Goal: Transaction & Acquisition: Download file/media

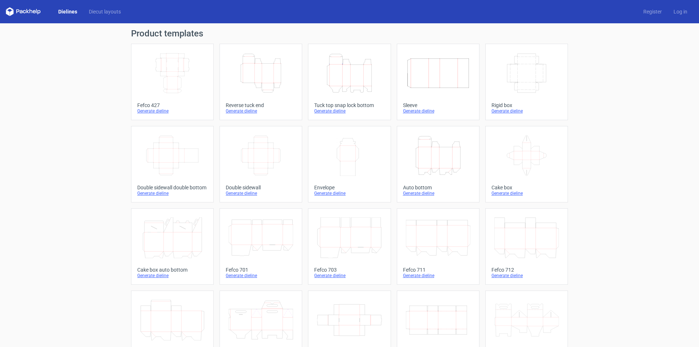
click at [444, 159] on icon "Height Depth Width" at bounding box center [438, 155] width 64 height 41
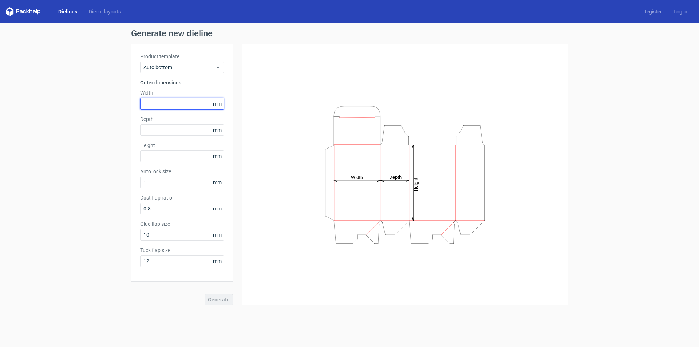
click at [161, 105] on input "text" at bounding box center [182, 104] width 84 height 12
type input "140"
type input "103"
type input "98"
click at [221, 301] on span "Generate" at bounding box center [219, 299] width 22 height 5
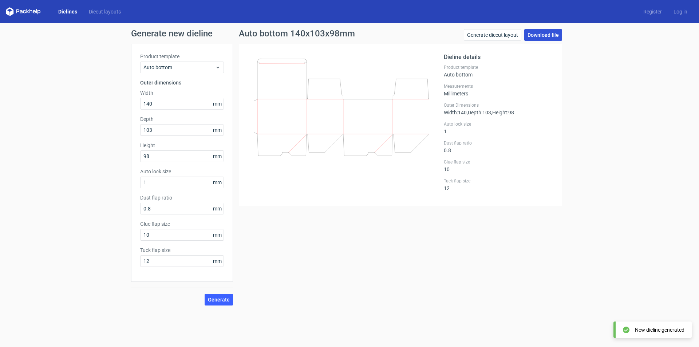
click at [548, 33] on link "Download file" at bounding box center [543, 35] width 38 height 12
